Goal: Find specific page/section: Find specific page/section

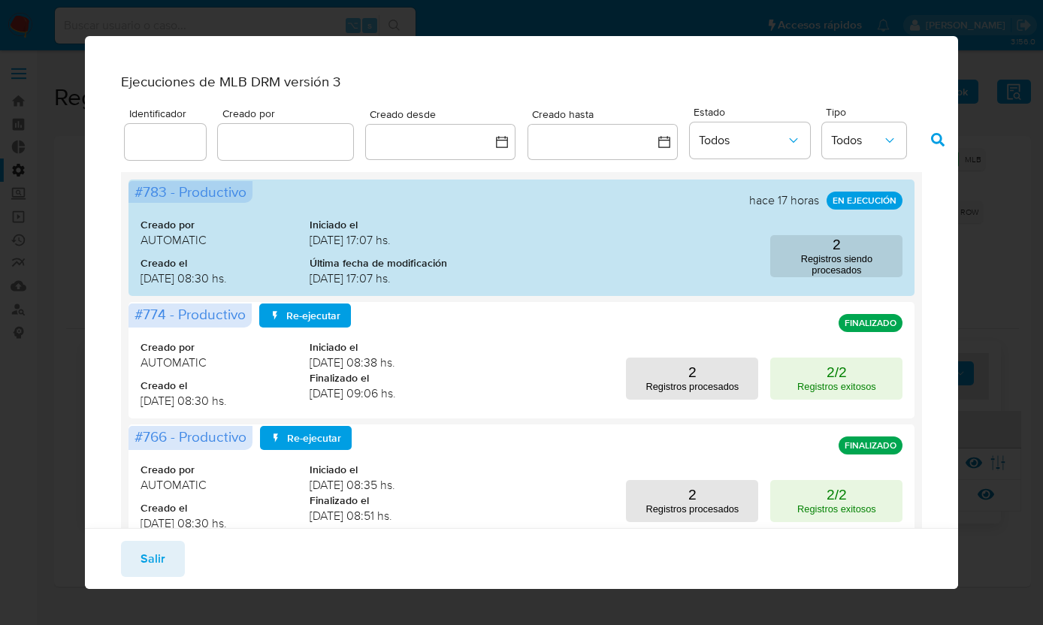
click at [37, 224] on div "Ejecuciones de MLB DRM versión 3 Identificador Creado por Creado desde Creado h…" at bounding box center [521, 312] width 1043 height 625
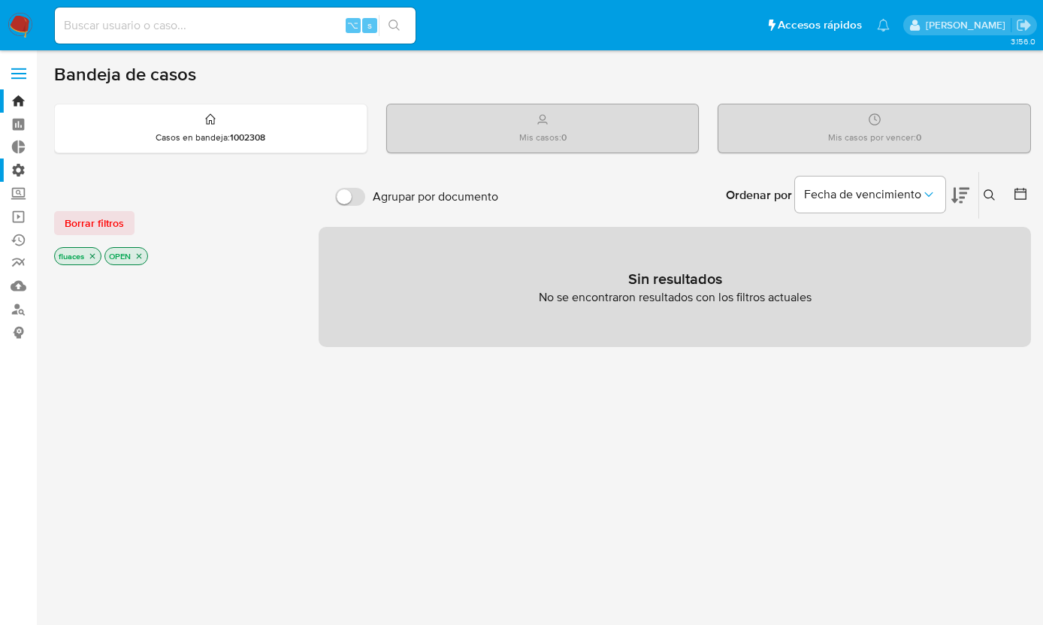
click at [21, 173] on label "Administración" at bounding box center [89, 169] width 179 height 23
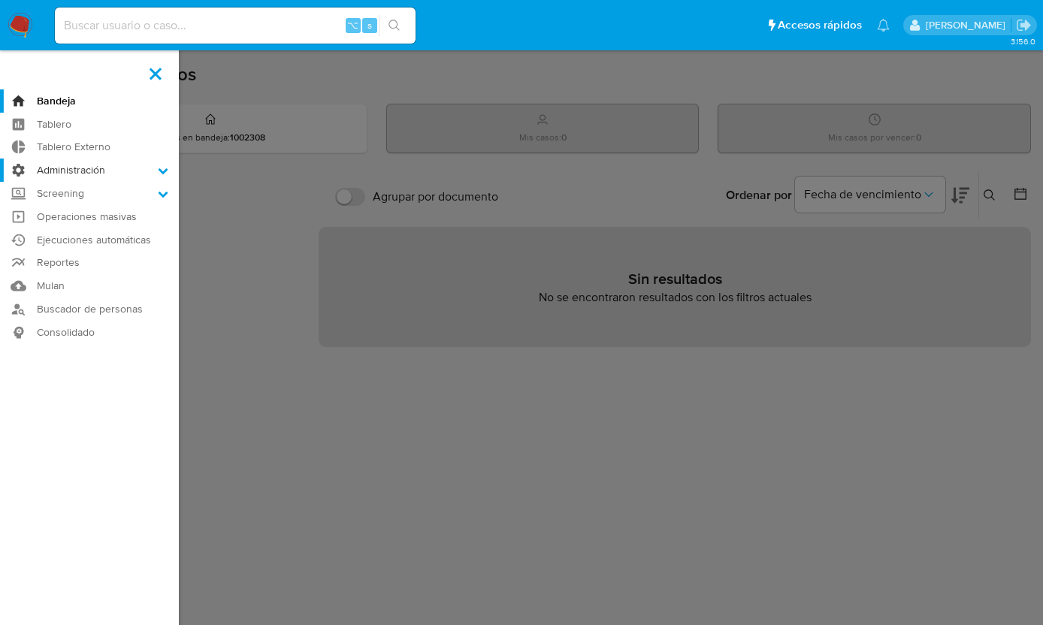
click at [0, 0] on input "Administración" at bounding box center [0, 0] width 0 height 0
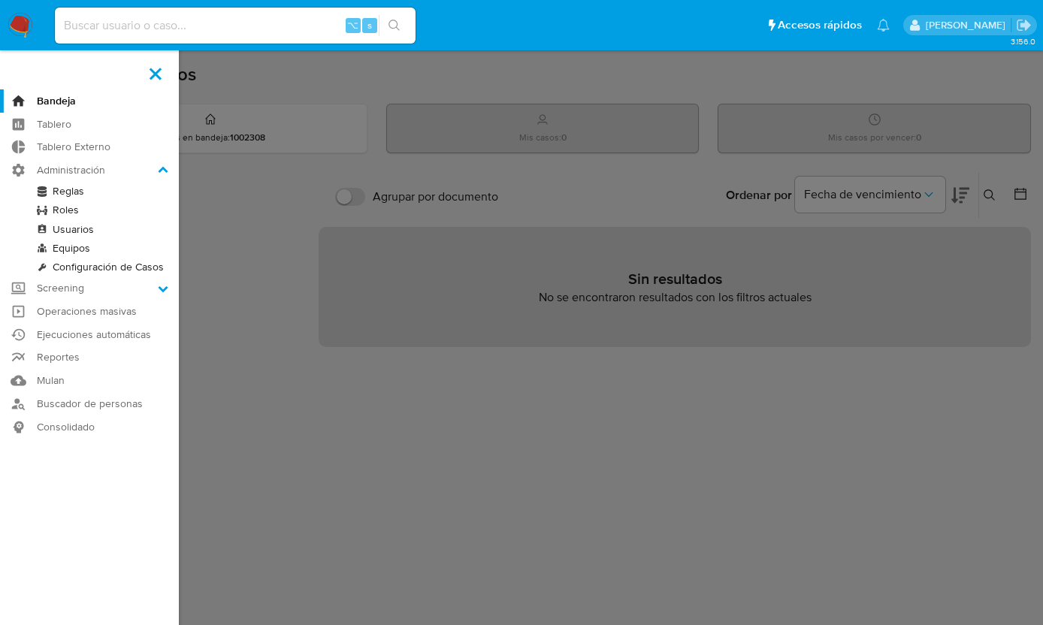
click at [77, 195] on link "Reglas" at bounding box center [89, 191] width 179 height 19
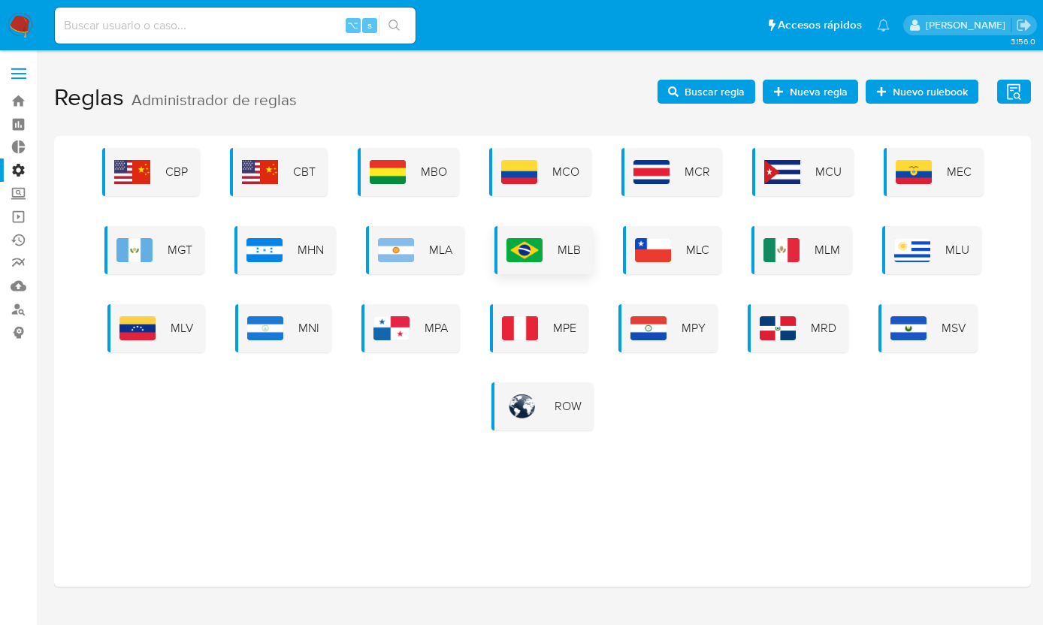
click at [530, 235] on div "MLB" at bounding box center [543, 250] width 98 height 48
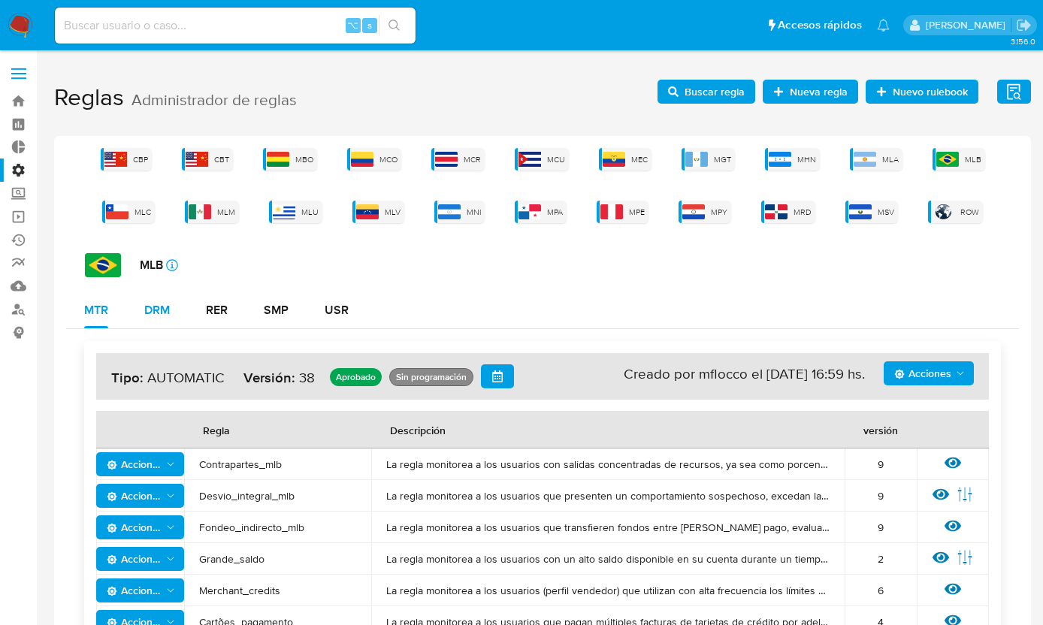
click at [162, 304] on div "DRM" at bounding box center [157, 310] width 26 height 12
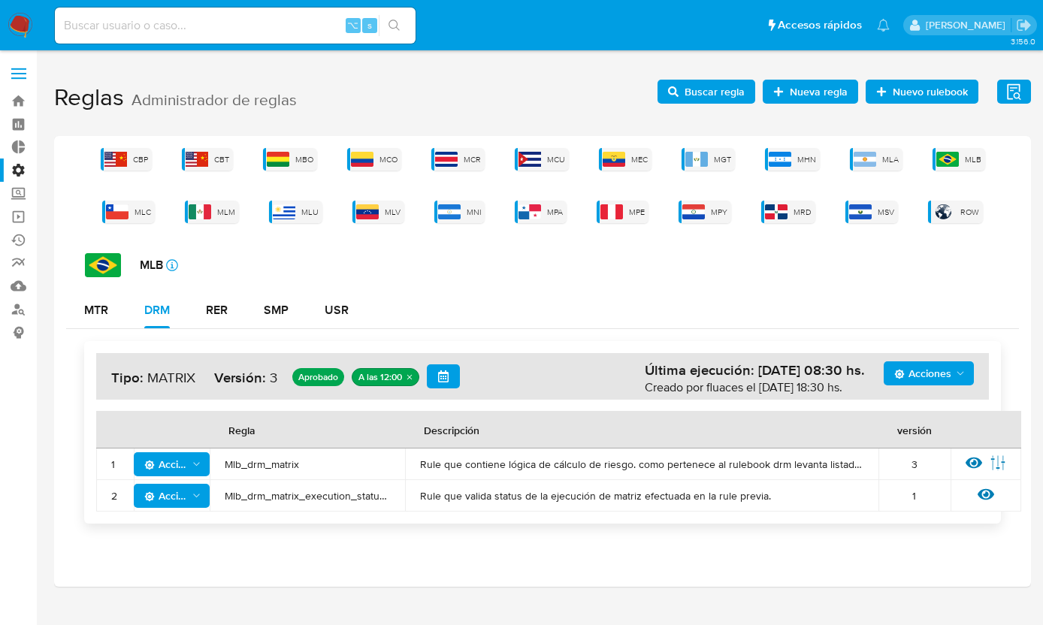
click at [956, 393] on div "Acciones Última ejecución: 26/08/2025 08:30 hs. Creado por fluaces el 28/07/202…" at bounding box center [542, 376] width 892 height 47
click at [956, 377] on icon "Acciones" at bounding box center [960, 373] width 12 height 12
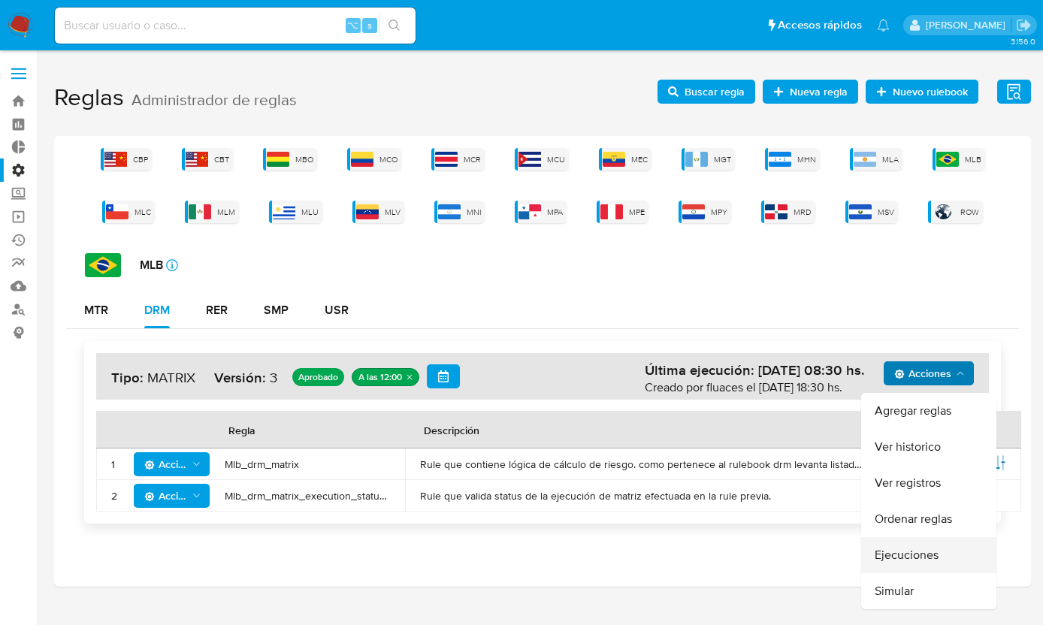
click at [915, 545] on button "Ejecuciones" at bounding box center [928, 555] width 135 height 36
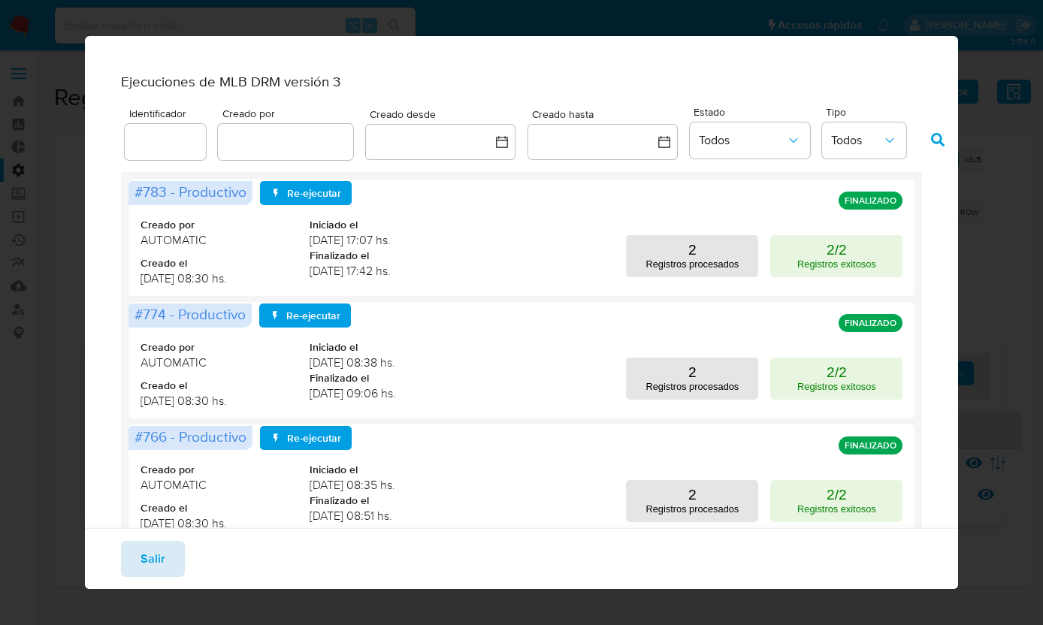
click at [159, 553] on span "Salir" at bounding box center [152, 558] width 25 height 33
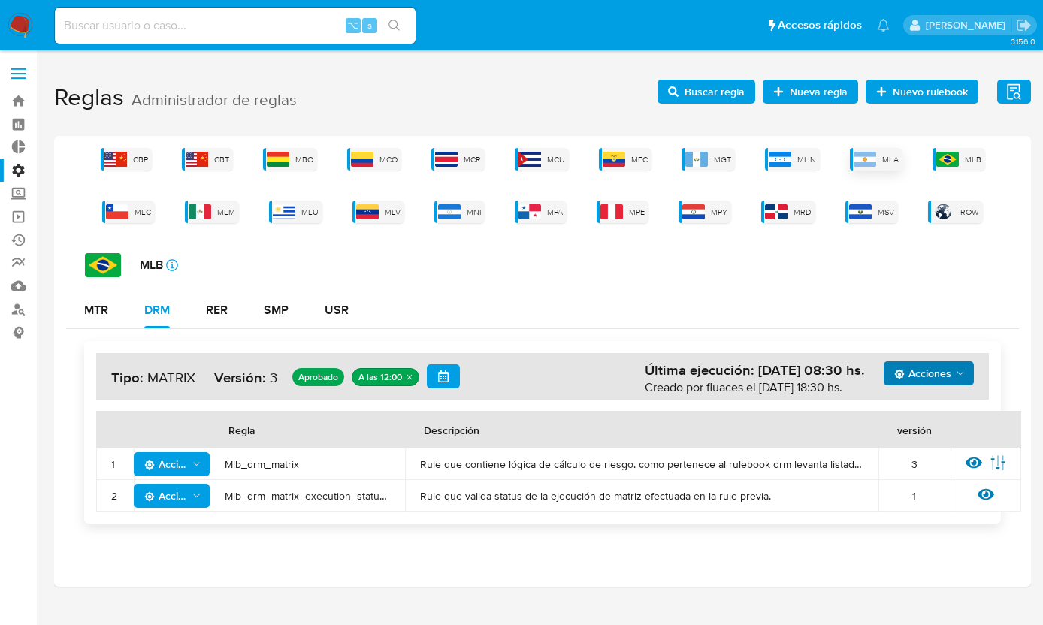
click at [874, 164] on img at bounding box center [864, 159] width 23 height 15
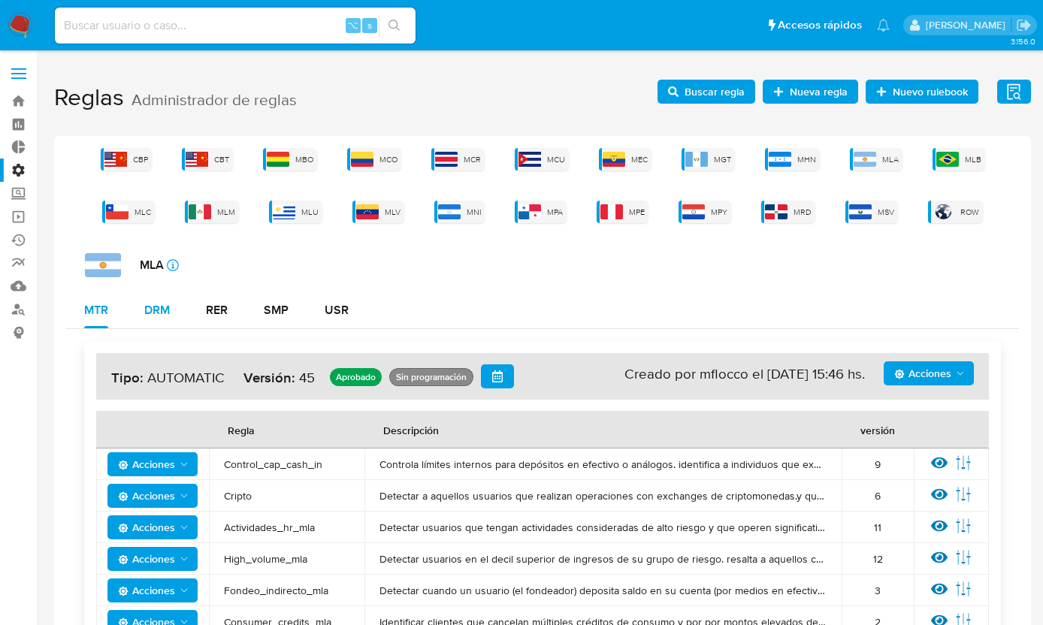
click at [149, 313] on div "DRM" at bounding box center [157, 310] width 26 height 12
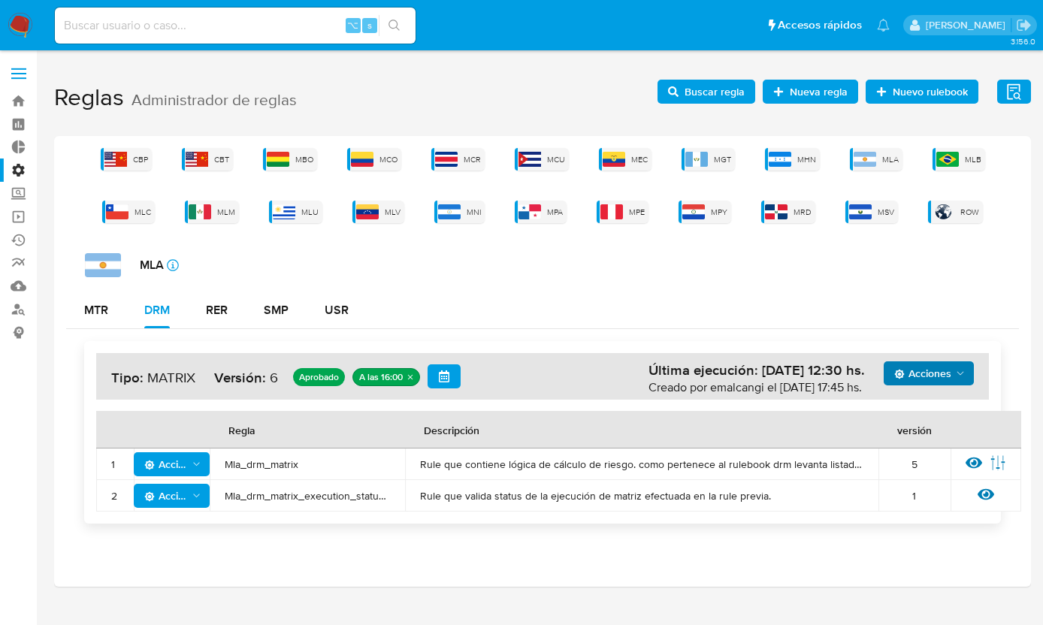
click at [940, 379] on span "Acciones" at bounding box center [922, 373] width 57 height 24
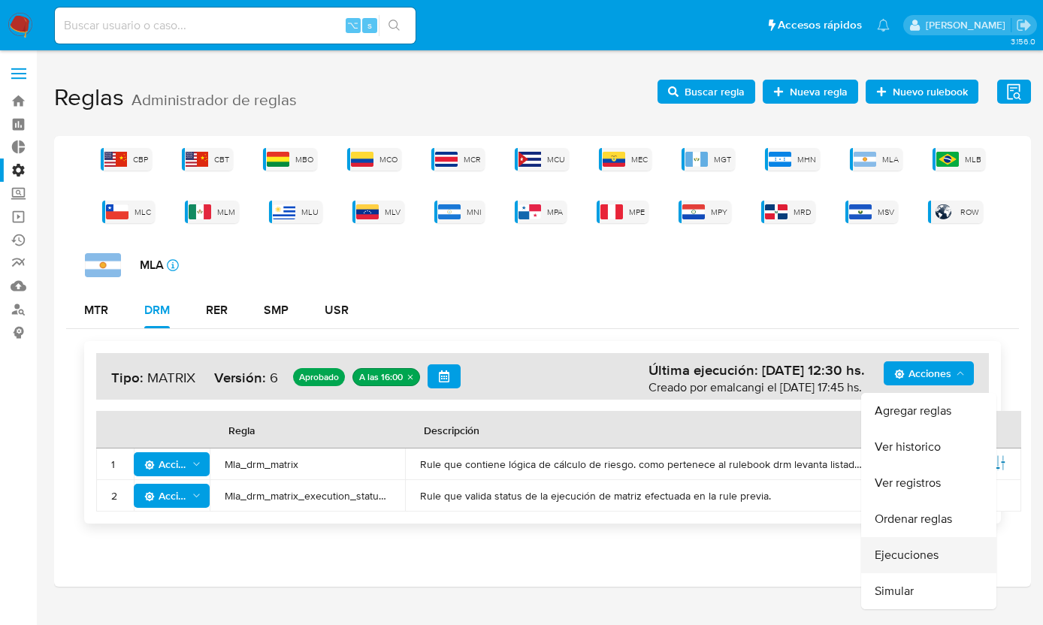
click at [895, 557] on button "Ejecuciones" at bounding box center [928, 555] width 135 height 36
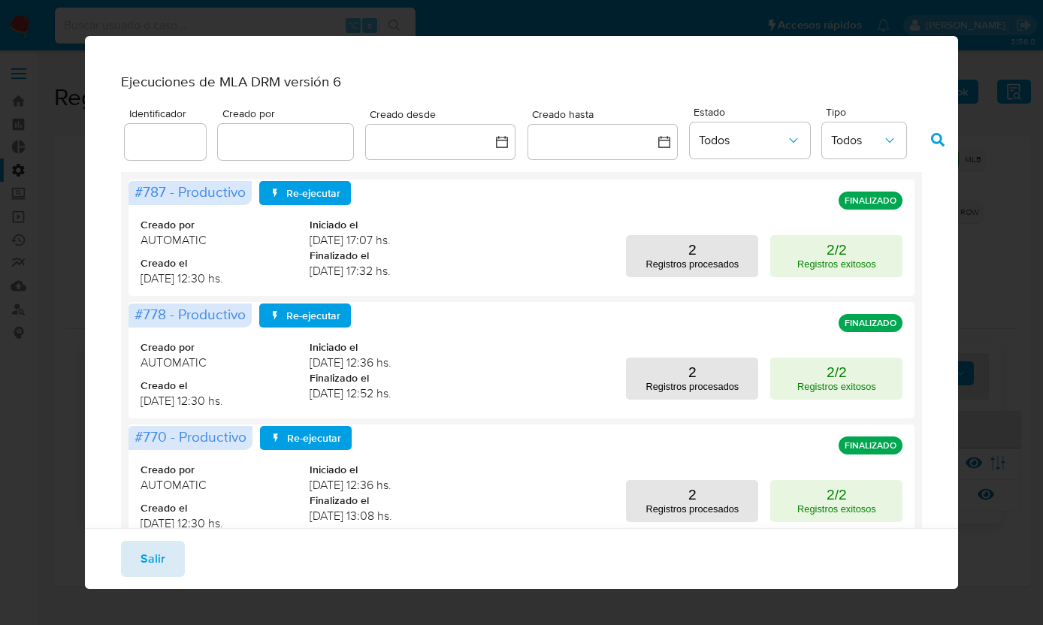
click at [165, 548] on button "Salir" at bounding box center [153, 559] width 64 height 36
